Goal: Transaction & Acquisition: Book appointment/travel/reservation

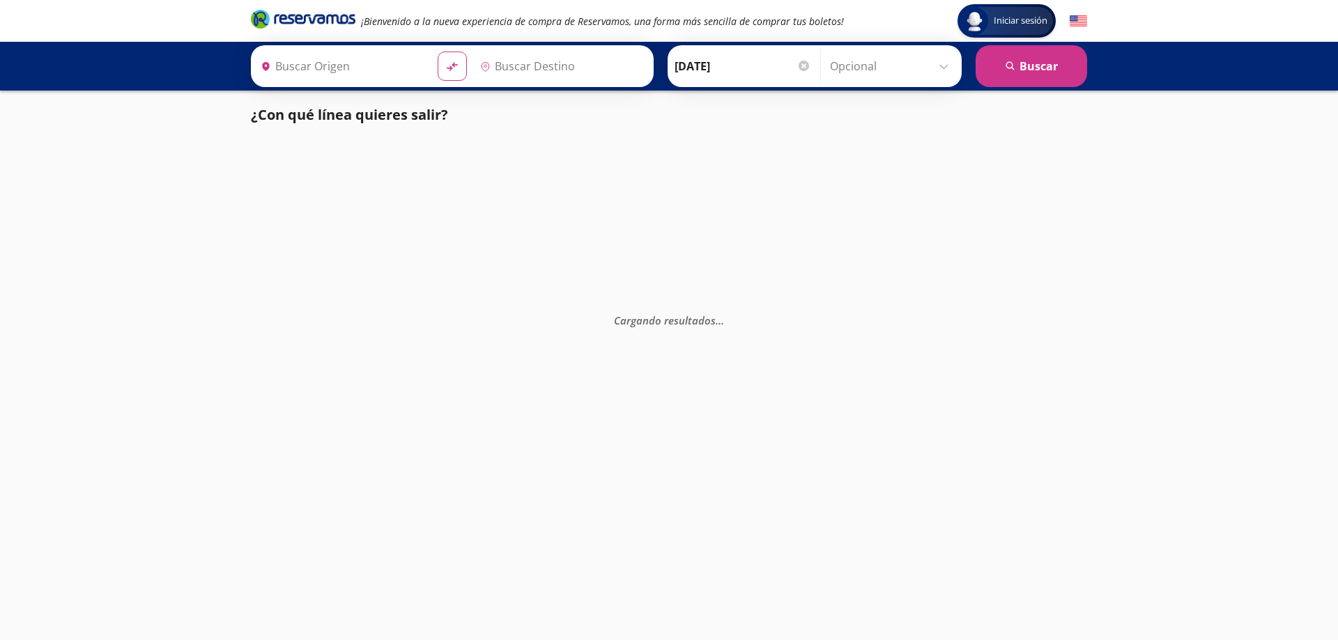
type input "[GEOGRAPHIC_DATA], [GEOGRAPHIC_DATA]"
type input "Manzanillo, Colima"
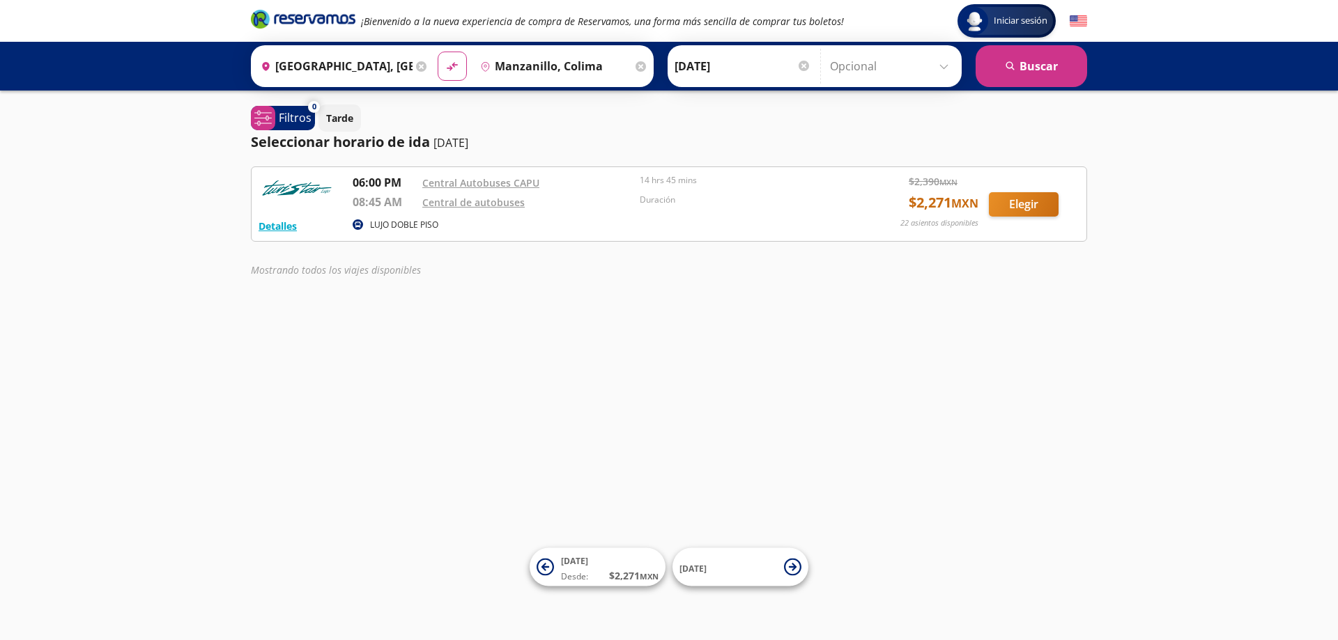
click at [536, 216] on div "Detalles LUJO DOBLE PISO 06:00 PM Central Autobuses CAPU 08:45 AM Central de au…" at bounding box center [669, 204] width 821 height 60
click at [294, 194] on img at bounding box center [297, 188] width 77 height 28
click at [284, 224] on button "Detalles" at bounding box center [278, 226] width 38 height 15
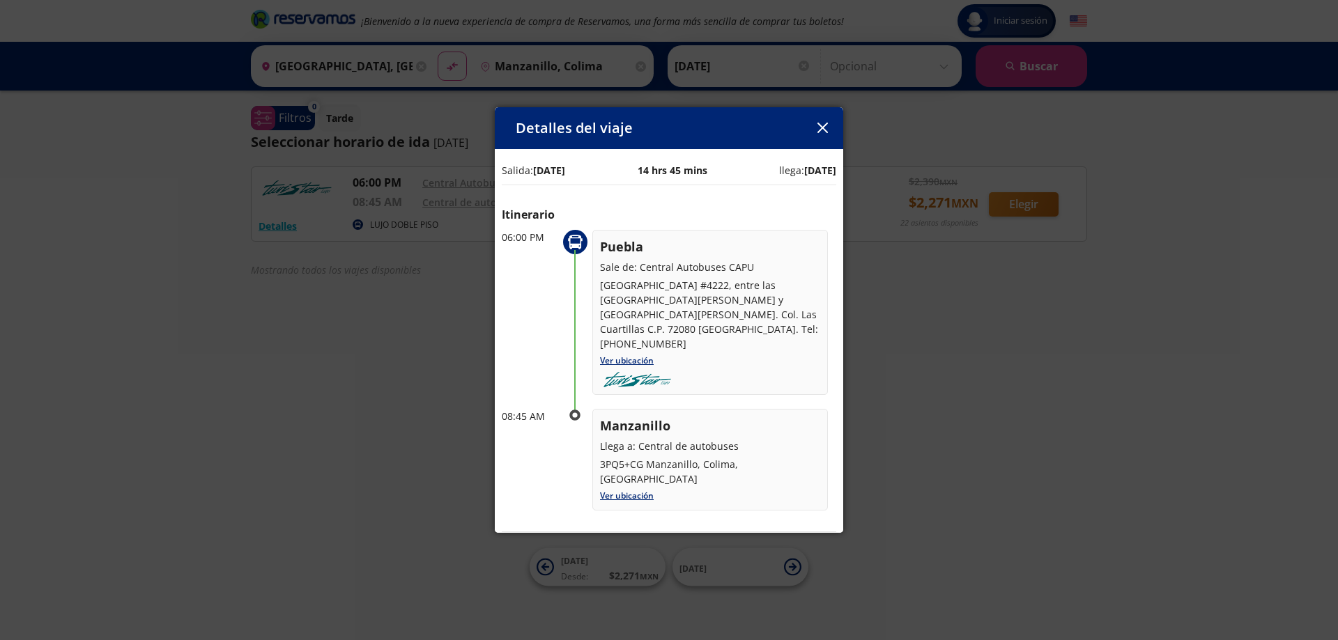
click at [817, 125] on icon "button" at bounding box center [822, 128] width 10 height 10
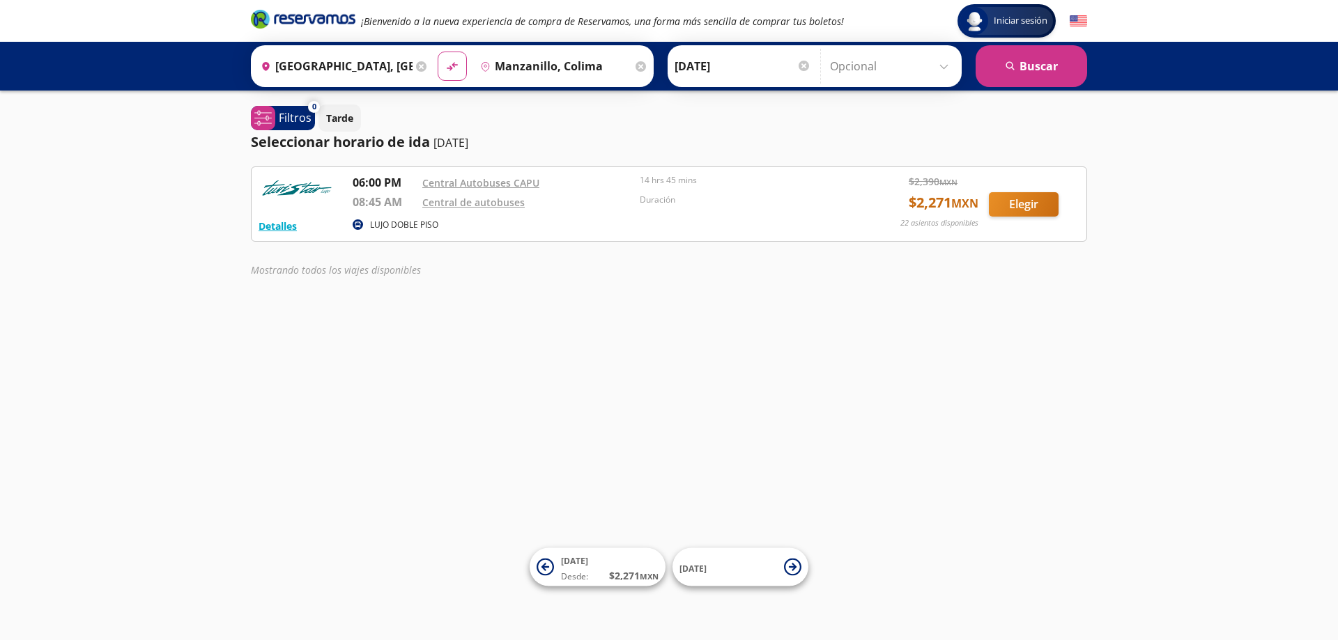
click at [392, 200] on p "08:45 AM" at bounding box center [384, 202] width 63 height 17
click at [383, 222] on p "LUJO DOBLE PISO" at bounding box center [404, 225] width 68 height 13
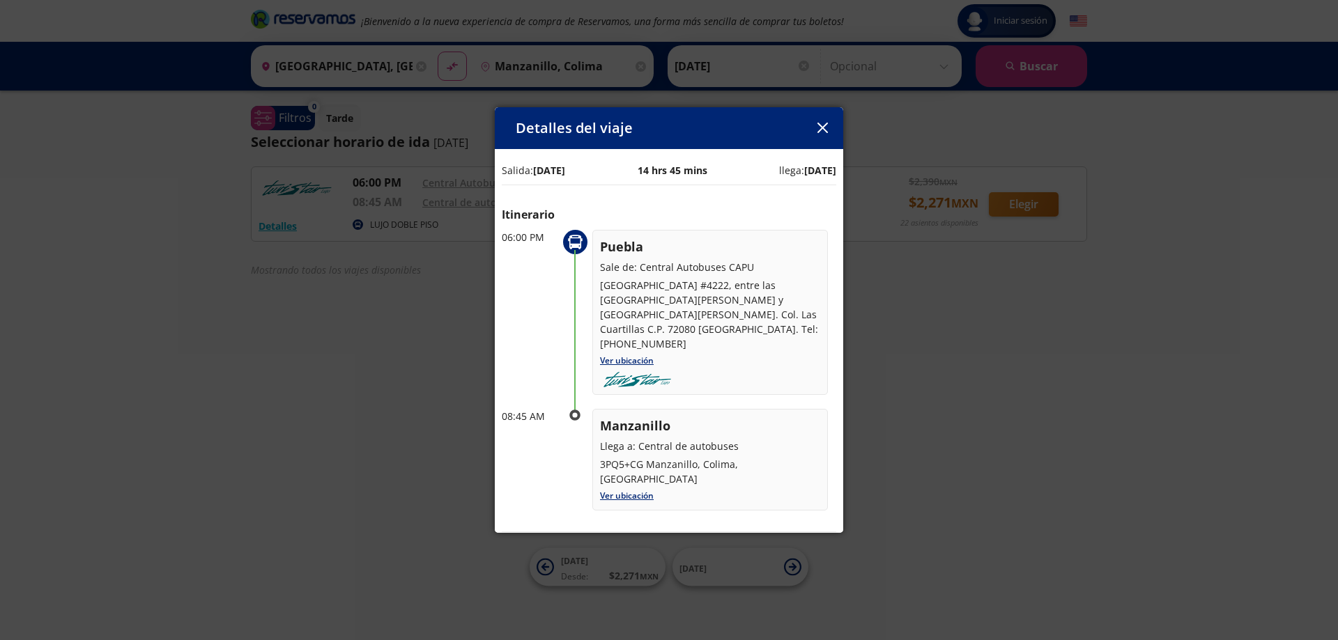
click at [821, 130] on icon "button" at bounding box center [822, 128] width 10 height 10
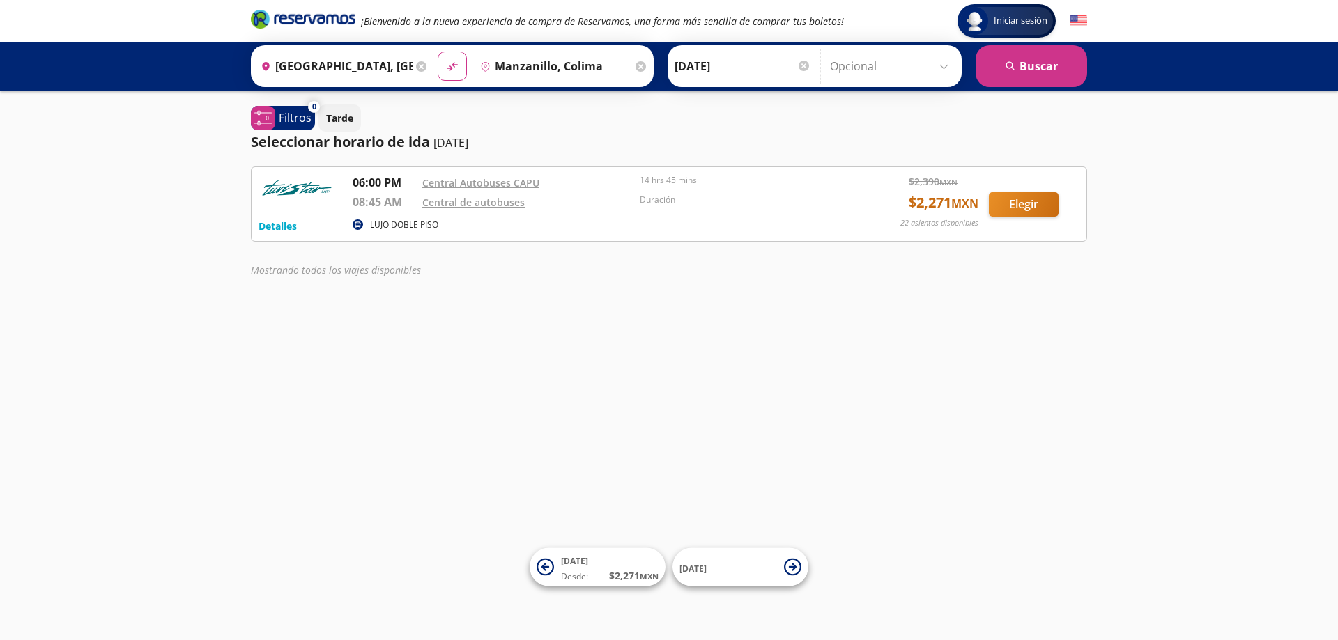
click at [702, 70] on input "[DATE]" at bounding box center [743, 66] width 137 height 35
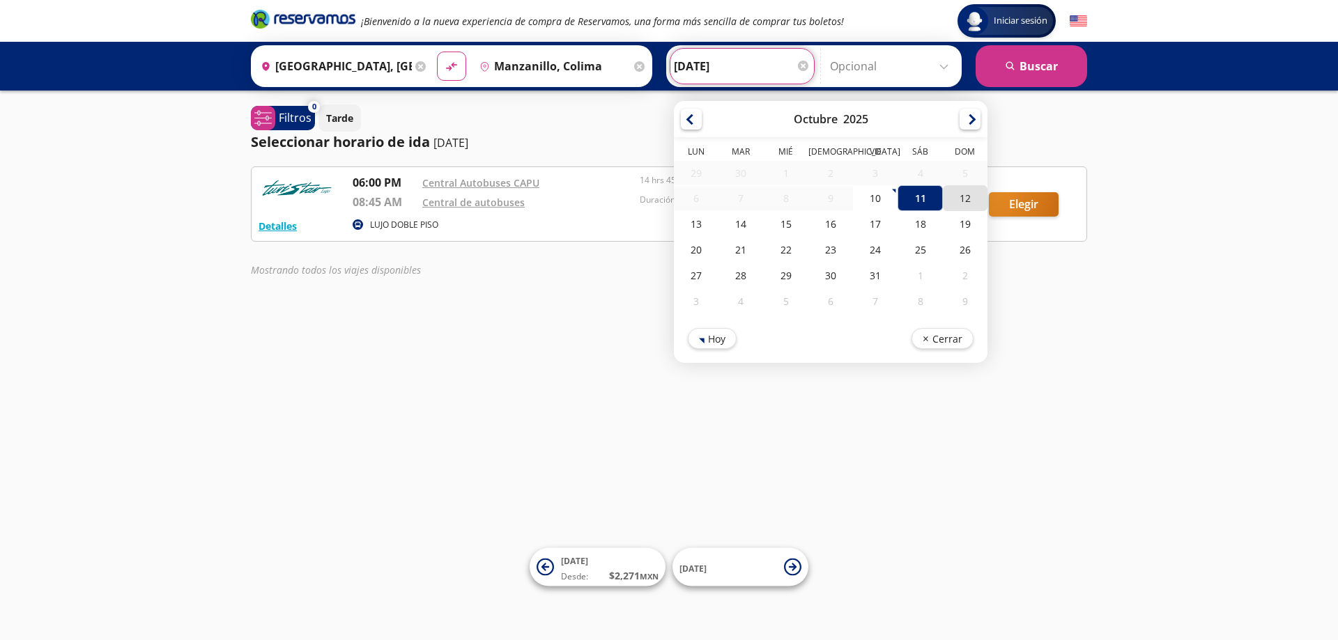
click at [955, 203] on div "12" at bounding box center [965, 198] width 45 height 26
type input "[DATE]"
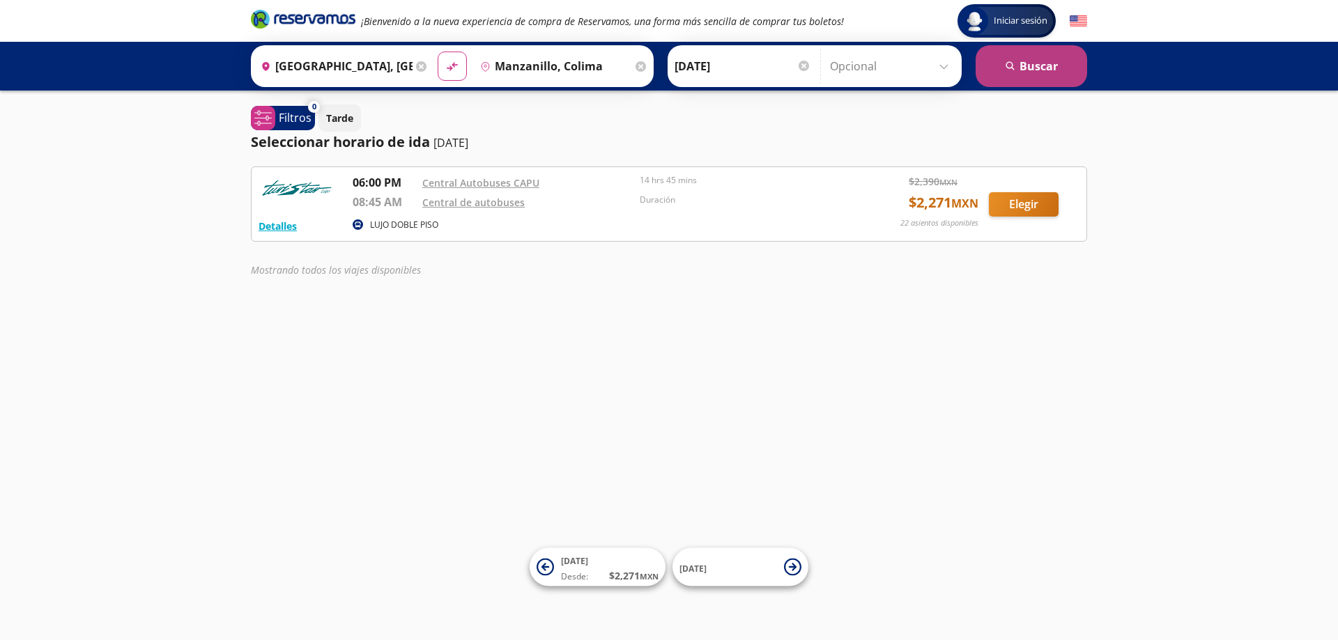
click at [1005, 66] on icon "search" at bounding box center [1010, 66] width 10 height 10
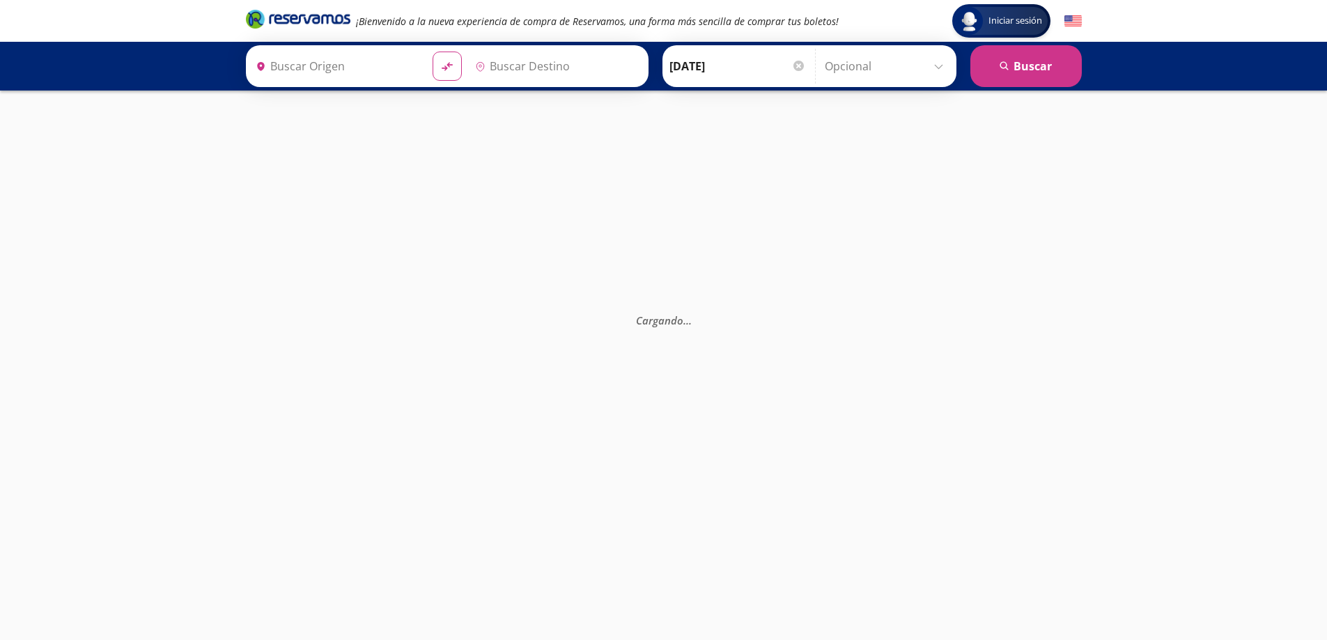
type input "[GEOGRAPHIC_DATA], [GEOGRAPHIC_DATA]"
type input "Manzanillo, Colima"
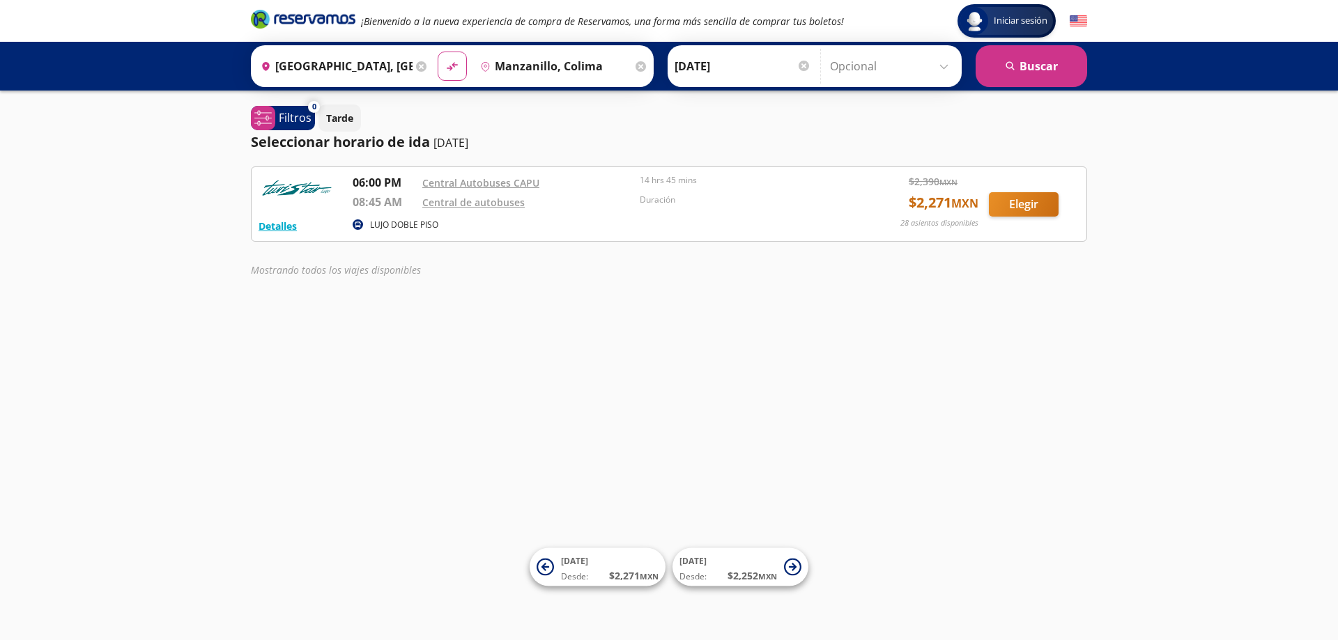
click at [733, 74] on input "[DATE]" at bounding box center [743, 66] width 137 height 35
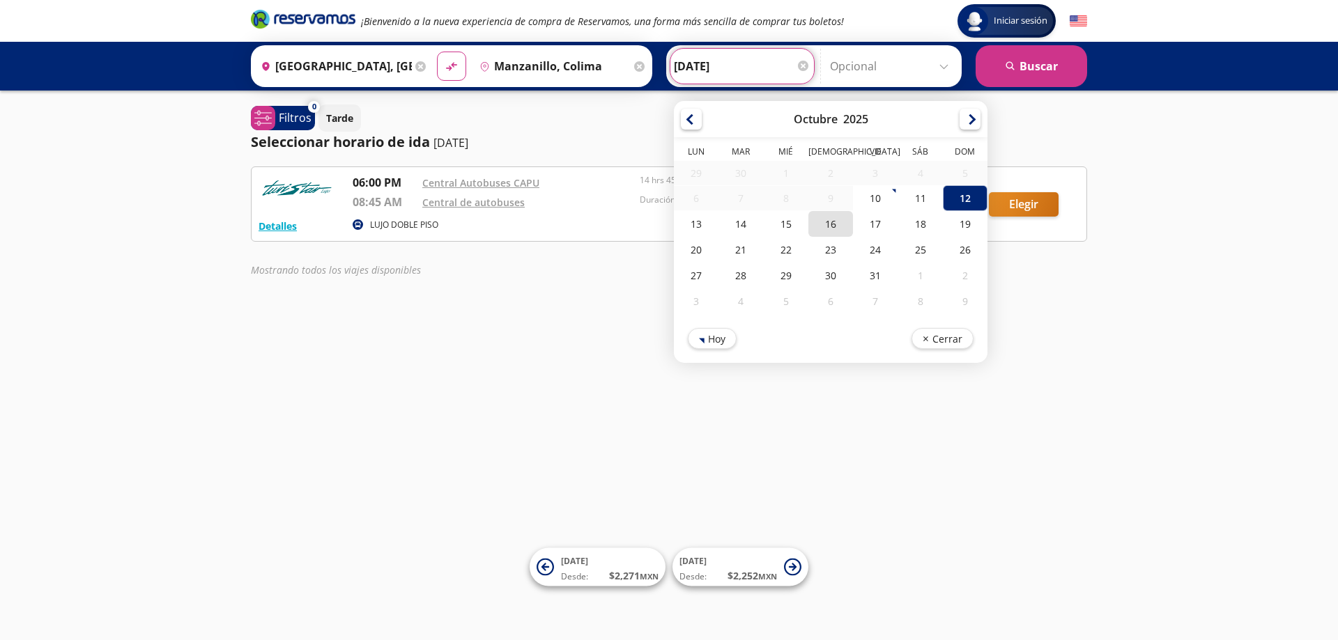
click at [829, 224] on div "16" at bounding box center [830, 224] width 45 height 26
type input "[DATE]"
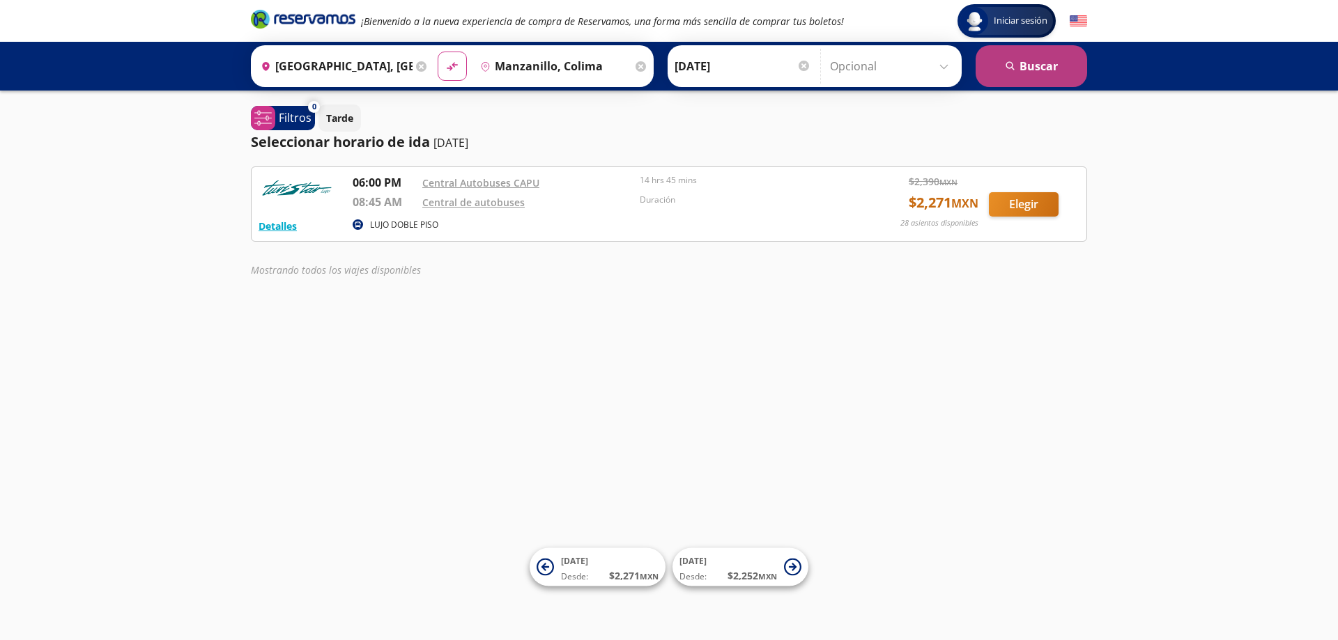
click at [1018, 70] on button "search [GEOGRAPHIC_DATA]" at bounding box center [1031, 66] width 111 height 42
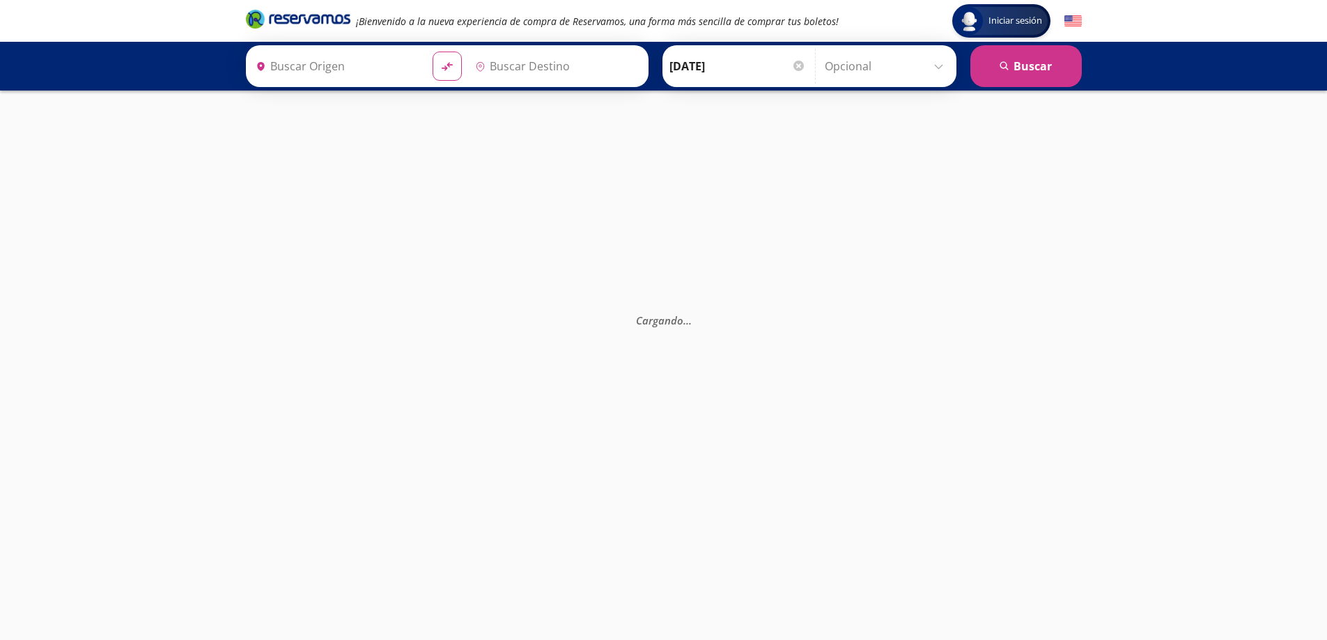
type input "[GEOGRAPHIC_DATA], [GEOGRAPHIC_DATA]"
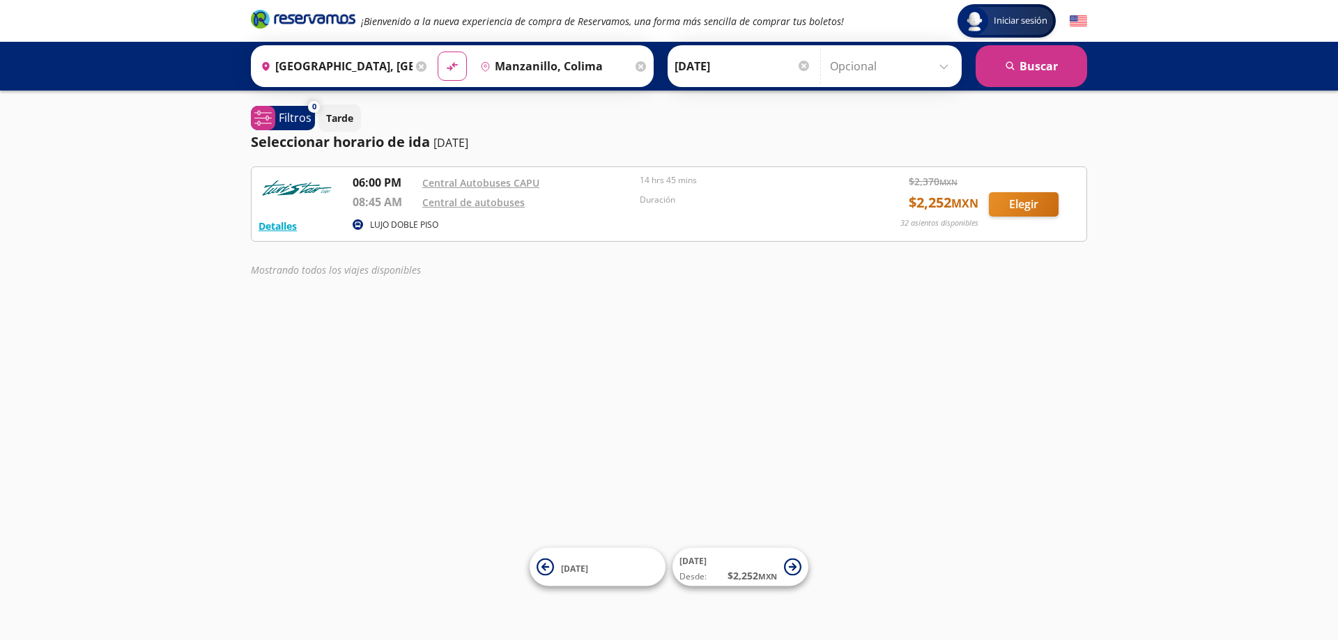
click at [299, 192] on img at bounding box center [297, 188] width 77 height 28
click at [280, 227] on button "Detalles" at bounding box center [278, 226] width 38 height 15
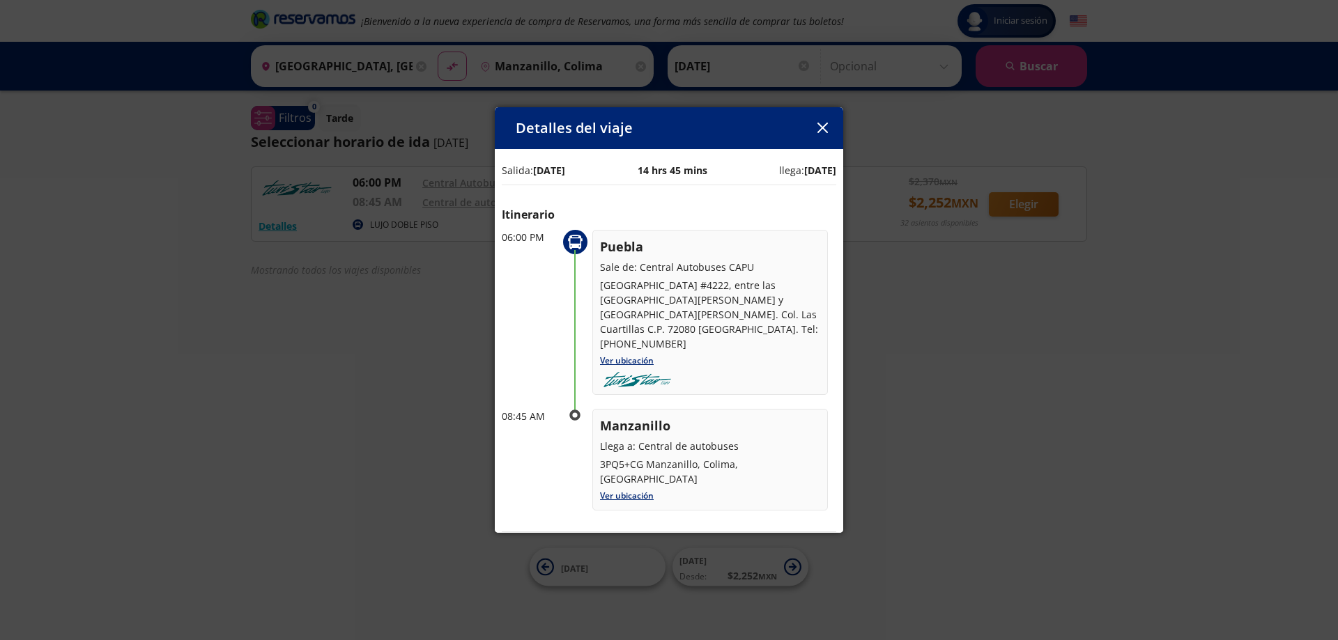
click at [824, 123] on icon "button" at bounding box center [822, 128] width 10 height 10
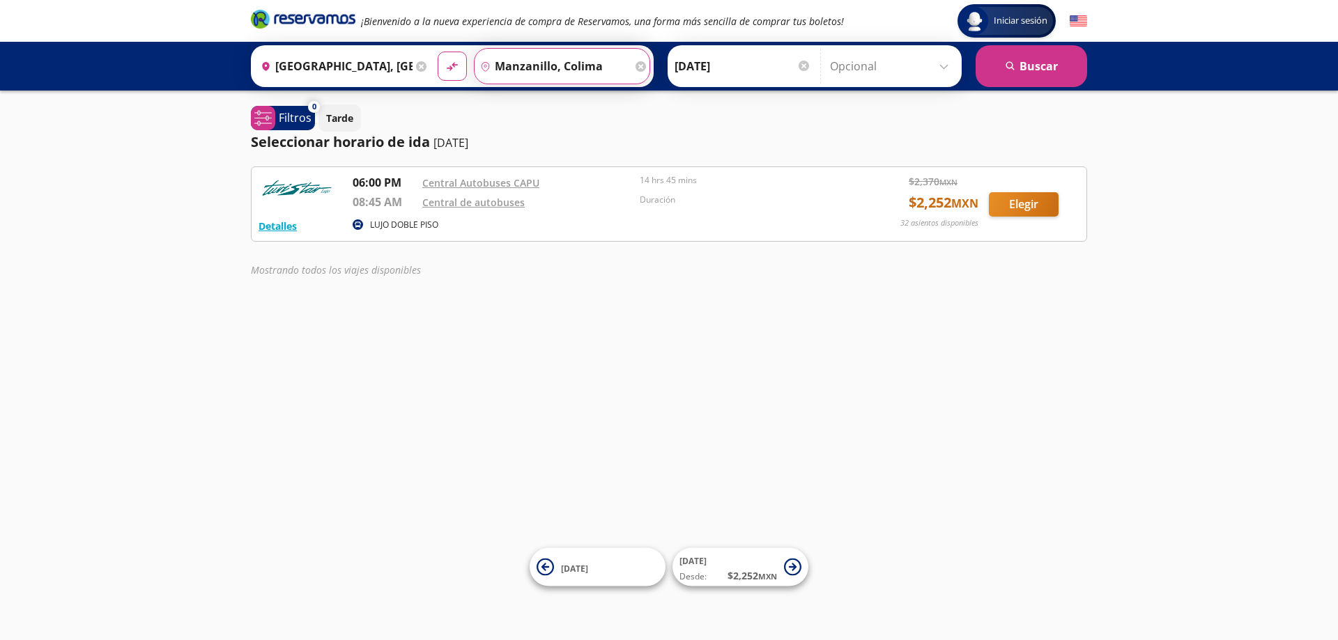
click at [589, 62] on input "Manzanillo, Colima" at bounding box center [553, 66] width 157 height 35
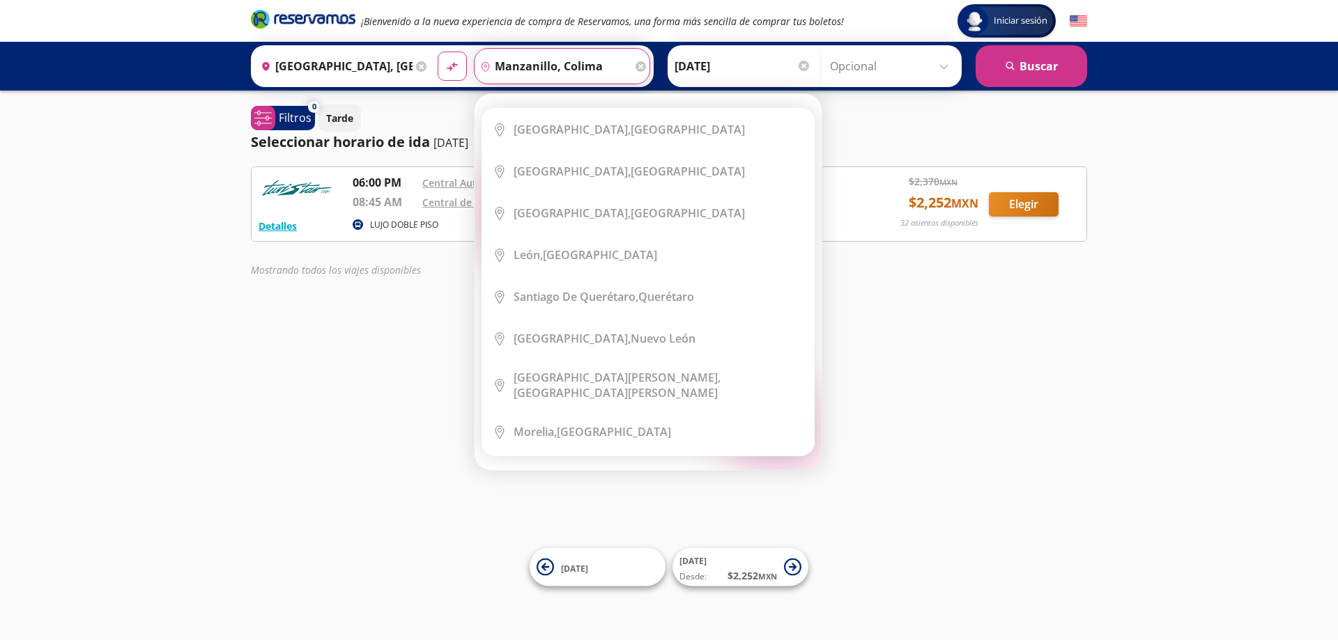
drag, startPoint x: 608, startPoint y: 64, endPoint x: 490, endPoint y: 77, distance: 118.5
click at [490, 77] on input "Manzanillo, Colima" at bounding box center [553, 66] width 157 height 35
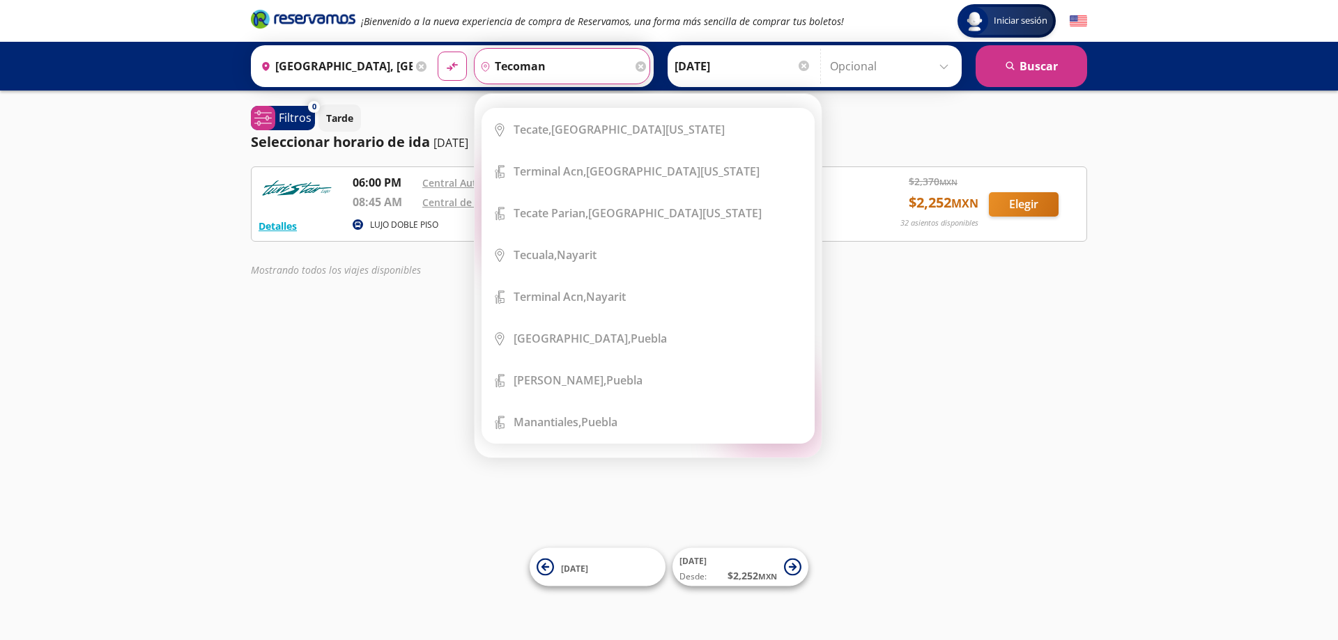
type input "tecoman"
click at [438, 52] on button "material-symbols:compare-arrows-rounded" at bounding box center [452, 66] width 29 height 29
type input "Manzanillo, Colima"
type input "[GEOGRAPHIC_DATA], [GEOGRAPHIC_DATA]"
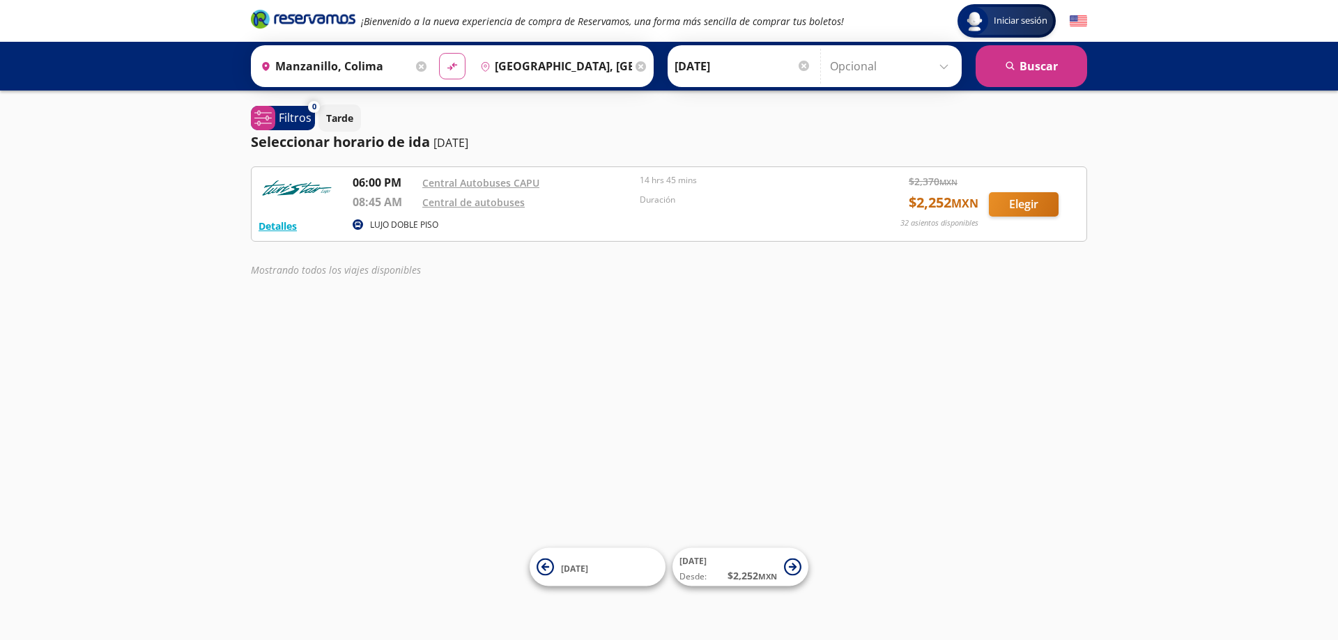
click at [448, 69] on icon "material-symbols:compare-arrows-rounded" at bounding box center [452, 66] width 13 height 13
type input "[GEOGRAPHIC_DATA], [GEOGRAPHIC_DATA]"
type input "Manzanillo, Colima"
click at [530, 69] on input "Manzanillo, Colima" at bounding box center [553, 66] width 157 height 35
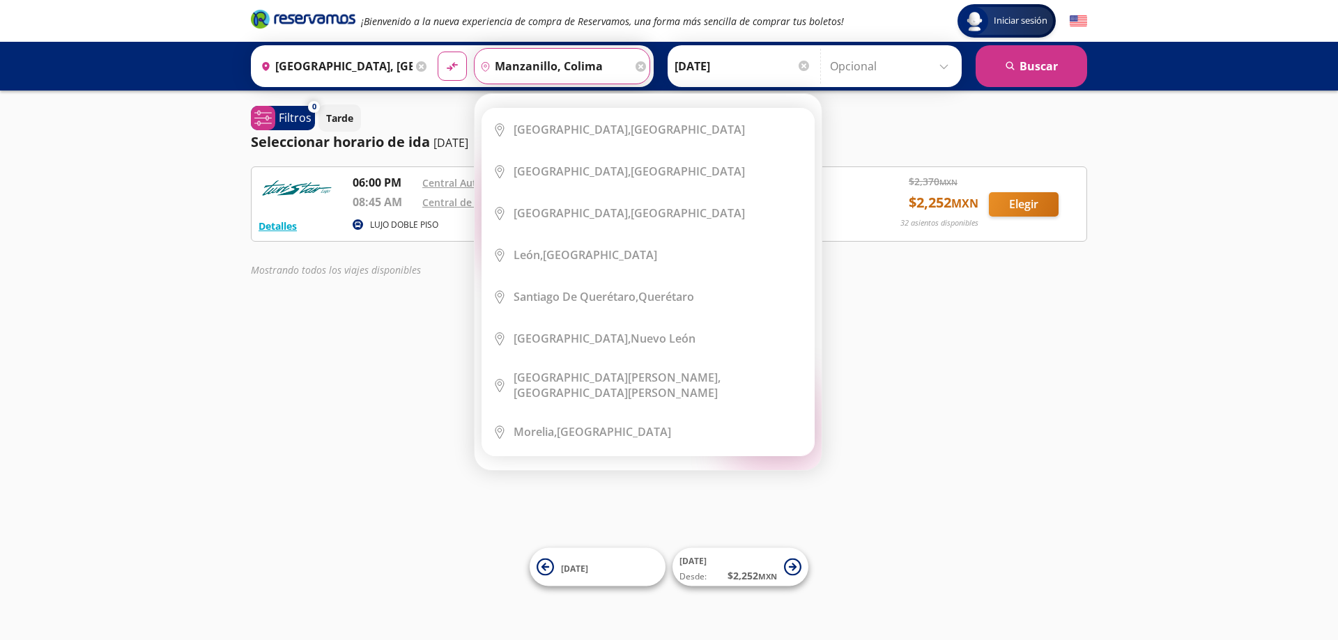
drag, startPoint x: 637, startPoint y: 63, endPoint x: 599, endPoint y: 70, distance: 38.3
click at [635, 63] on icon at bounding box center [640, 66] width 10 height 10
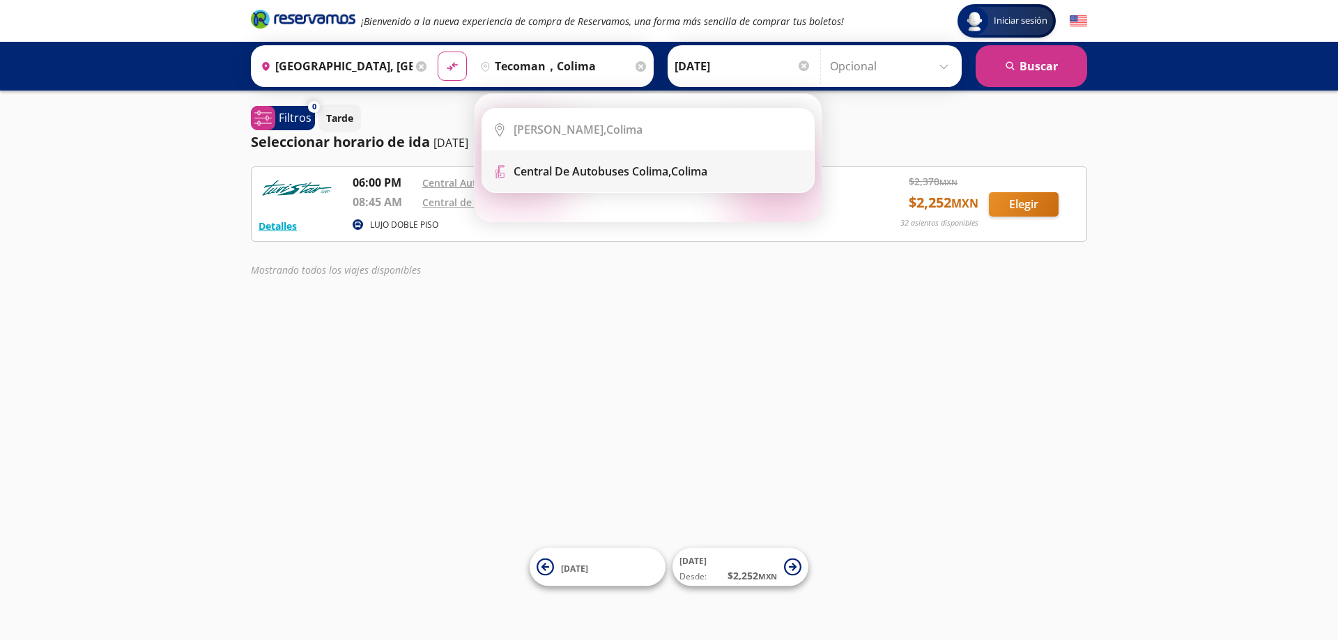
click at [555, 174] on b "Central de Autobuses Colima," at bounding box center [592, 171] width 157 height 15
type input "Central de Autobuses Colima, [GEOGRAPHIC_DATA]"
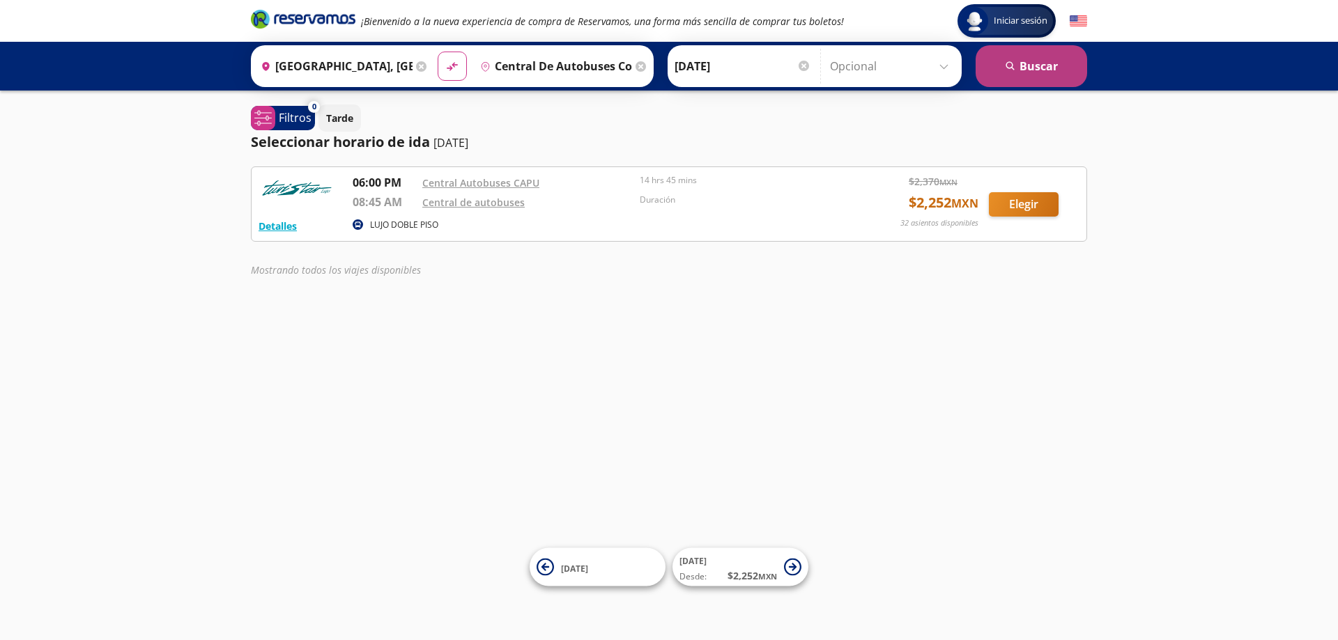
click at [1026, 59] on button "search [GEOGRAPHIC_DATA]" at bounding box center [1031, 66] width 111 height 42
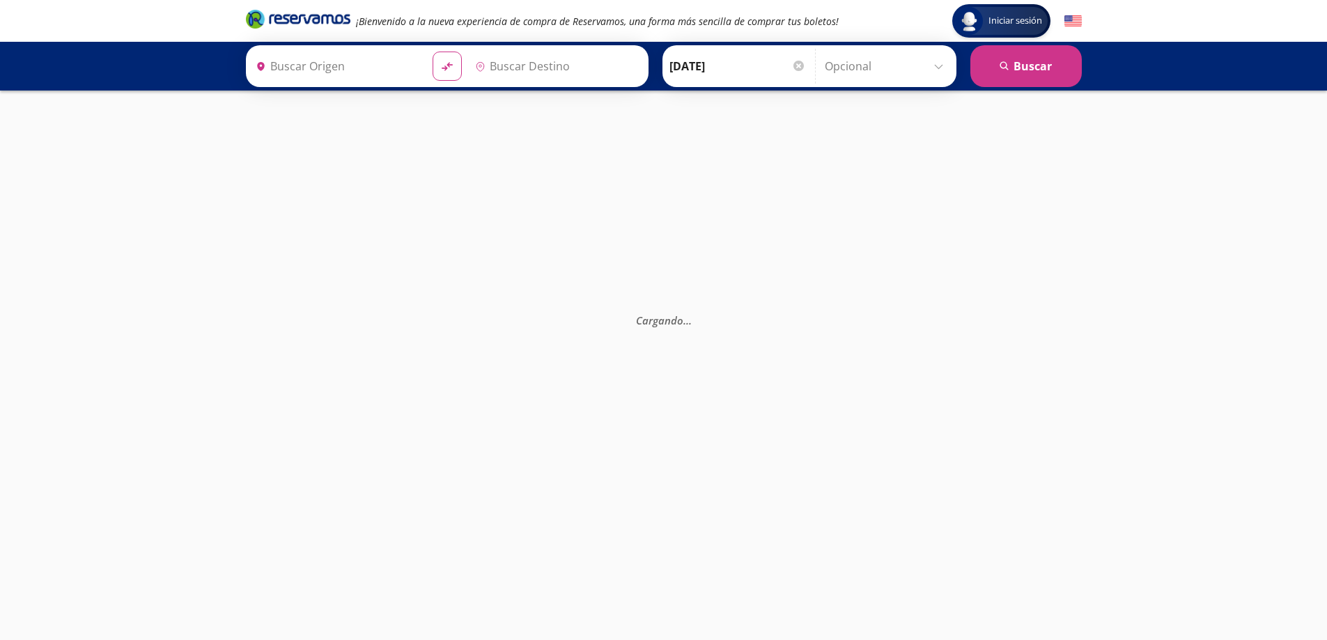
type input "[GEOGRAPHIC_DATA], [GEOGRAPHIC_DATA]"
type input "Central de Autobuses Colima, [GEOGRAPHIC_DATA]"
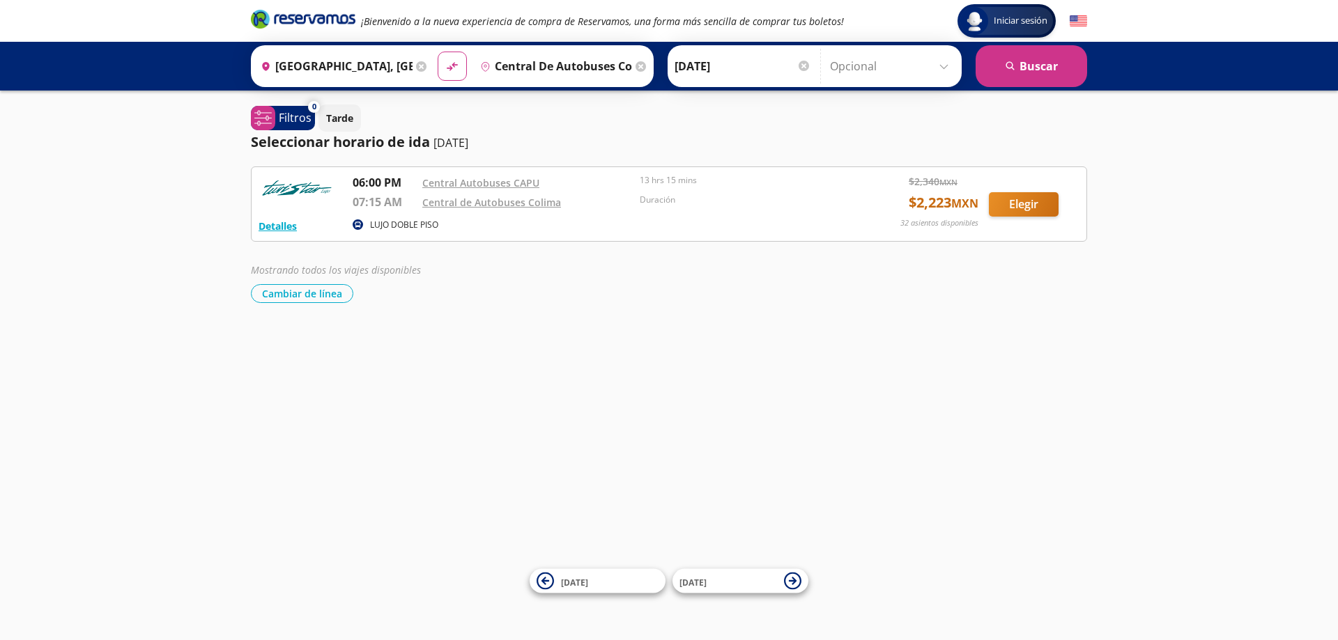
click at [638, 65] on icon at bounding box center [640, 66] width 10 height 10
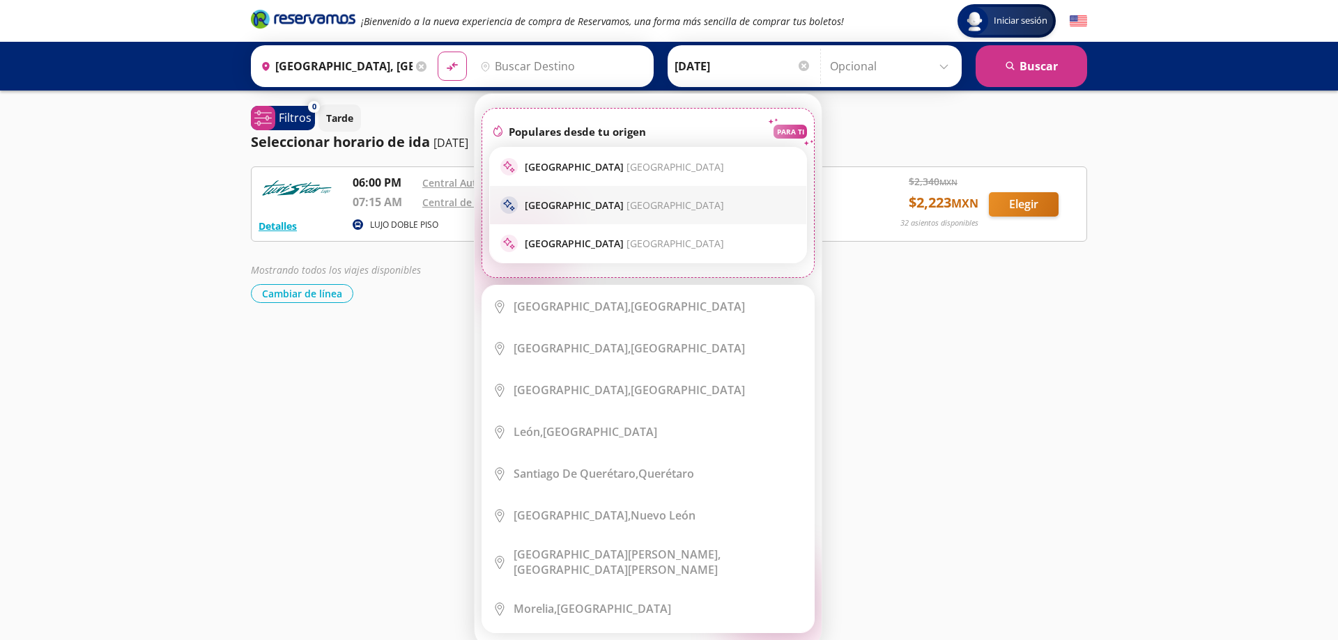
click at [574, 198] on div "sparkle Guadalajara [GEOGRAPHIC_DATA]" at bounding box center [647, 204] width 295 height 17
type input "[GEOGRAPHIC_DATA], [GEOGRAPHIC_DATA]"
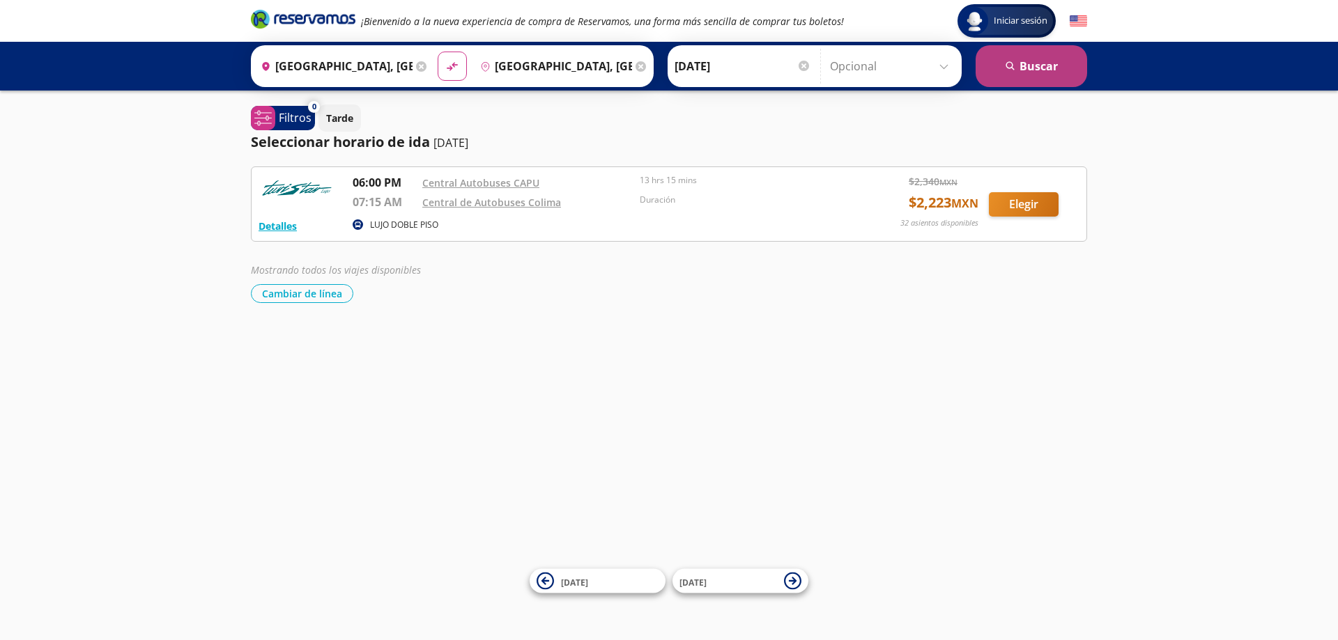
click at [1030, 60] on button "search [GEOGRAPHIC_DATA]" at bounding box center [1031, 66] width 111 height 42
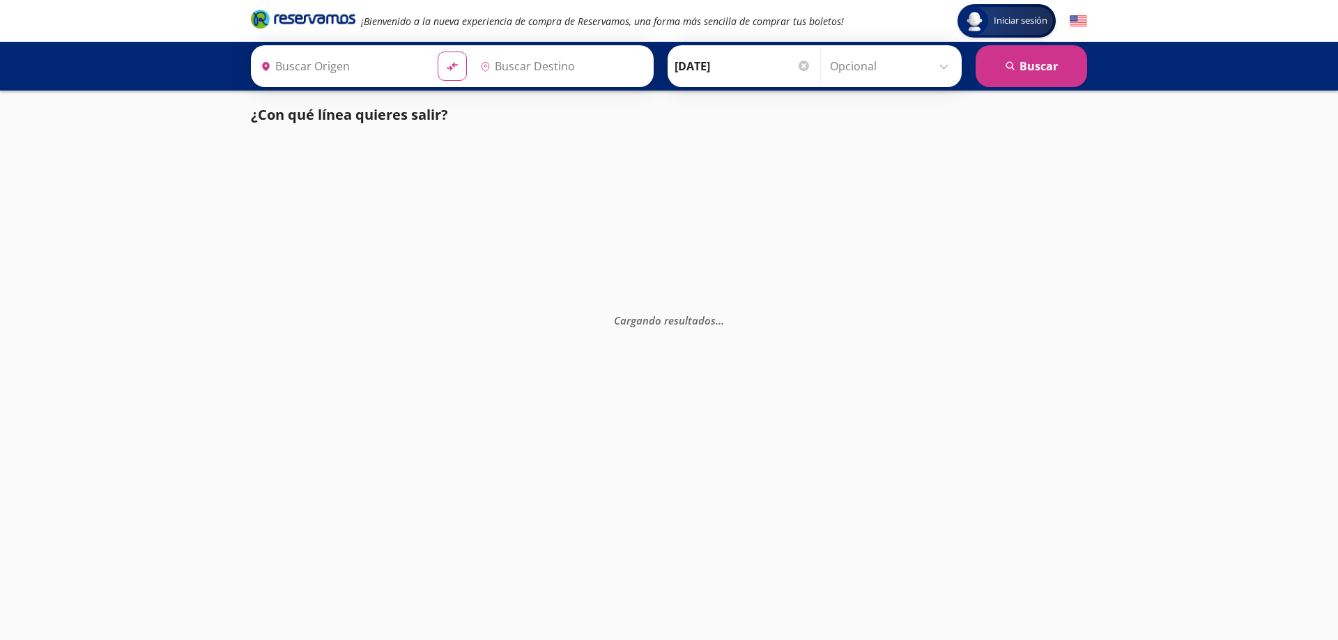
type input "[GEOGRAPHIC_DATA], [GEOGRAPHIC_DATA]"
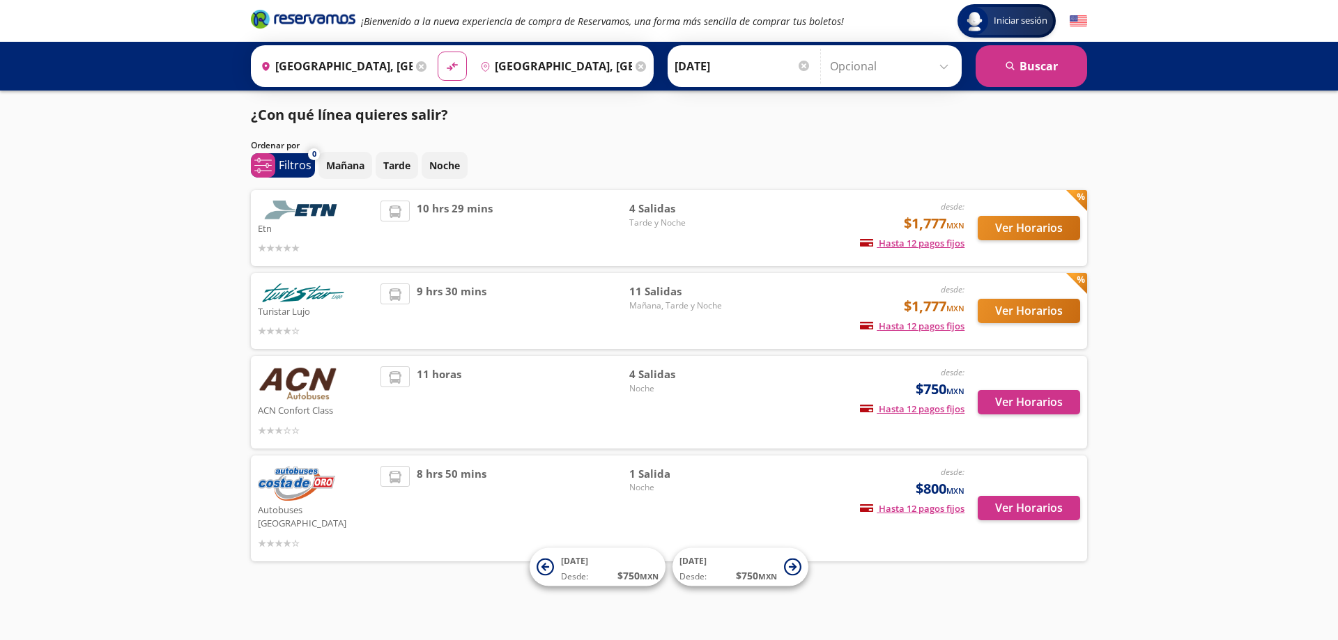
click at [518, 308] on div "9 hrs 30 mins" at bounding box center [504, 311] width 249 height 55
click at [315, 298] on img at bounding box center [303, 293] width 91 height 19
click at [348, 295] on div "Turistar Lujo" at bounding box center [316, 311] width 116 height 55
click at [1036, 309] on button "Ver Horarios" at bounding box center [1029, 311] width 102 height 24
